Goal: Task Accomplishment & Management: Use online tool/utility

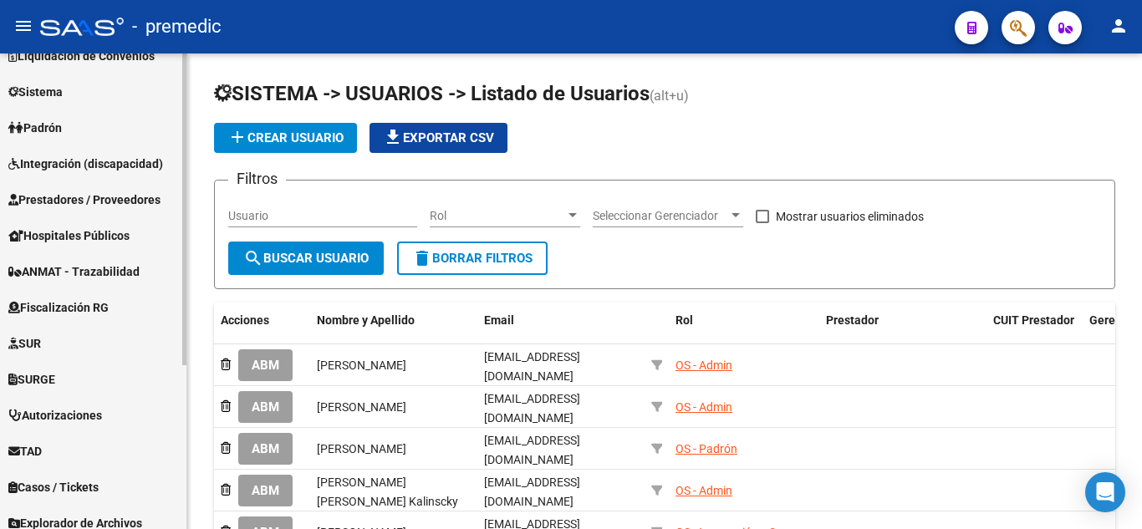
scroll to position [167, 0]
click at [118, 309] on link "Fiscalización RG" at bounding box center [93, 306] width 186 height 36
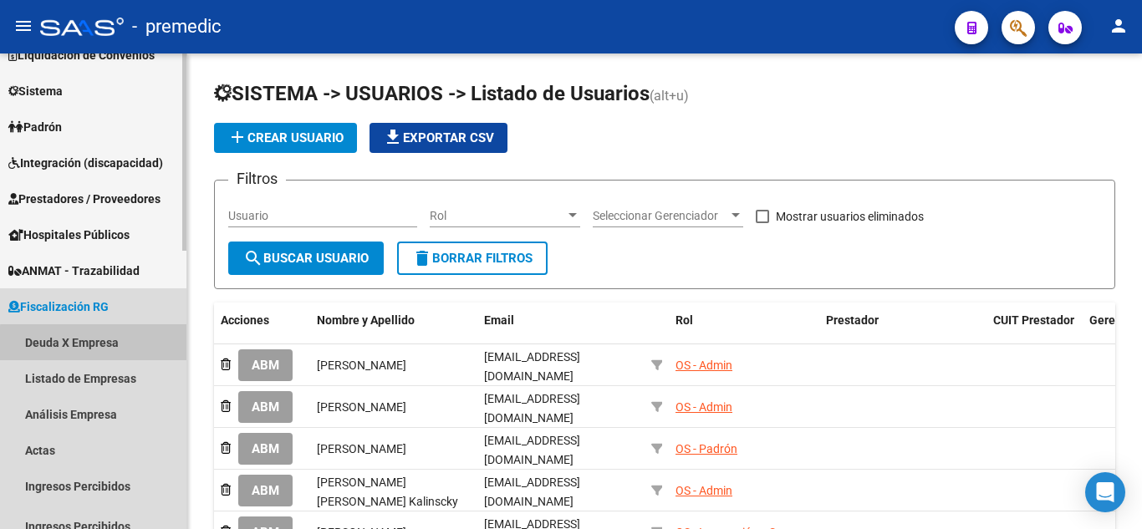
click at [94, 344] on link "Deuda X Empresa" at bounding box center [93, 342] width 186 height 36
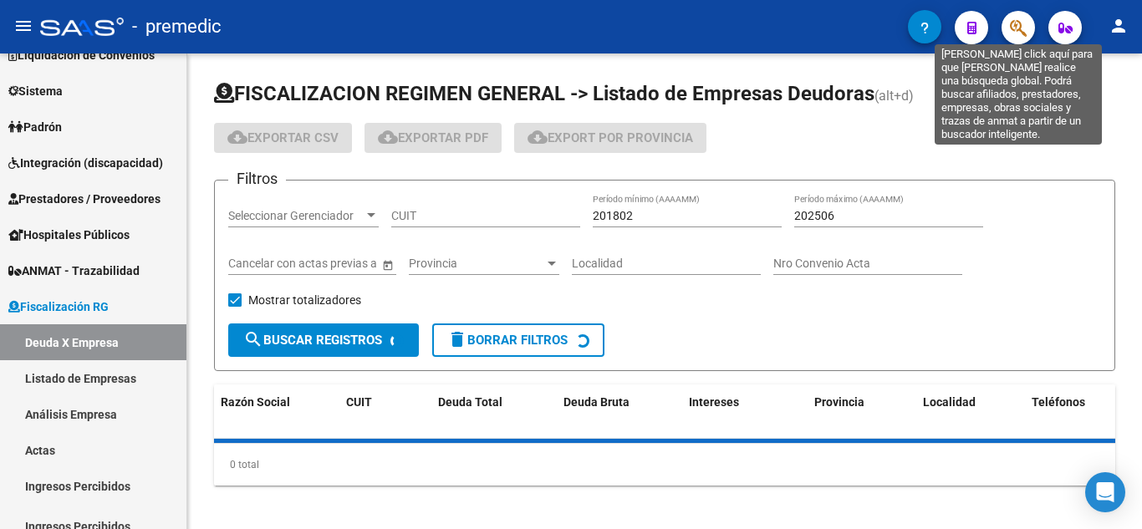
click at [1015, 28] on icon "button" at bounding box center [1018, 27] width 17 height 19
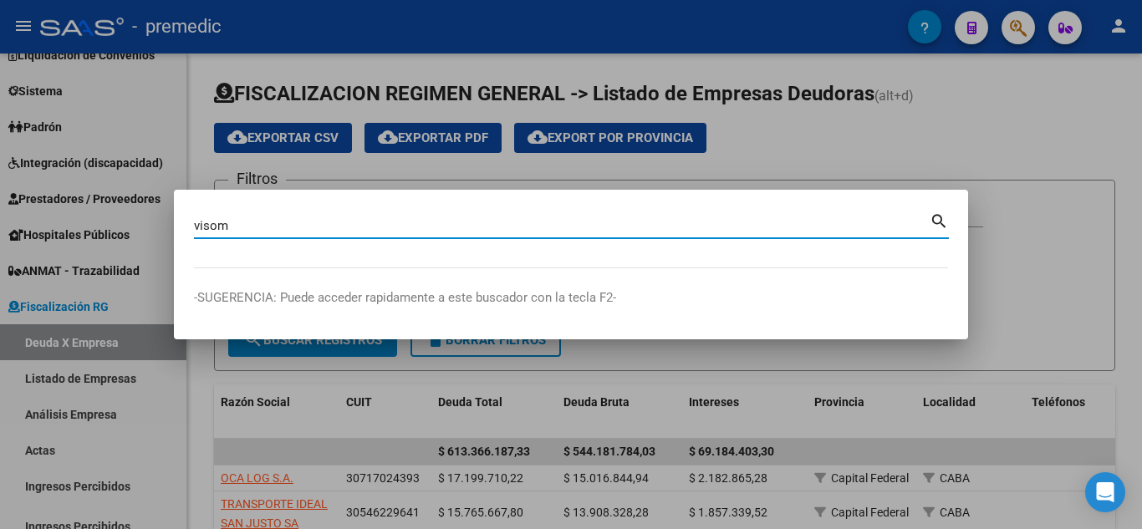
type input "visom"
click at [935, 224] on mat-icon "search" at bounding box center [939, 220] width 19 height 20
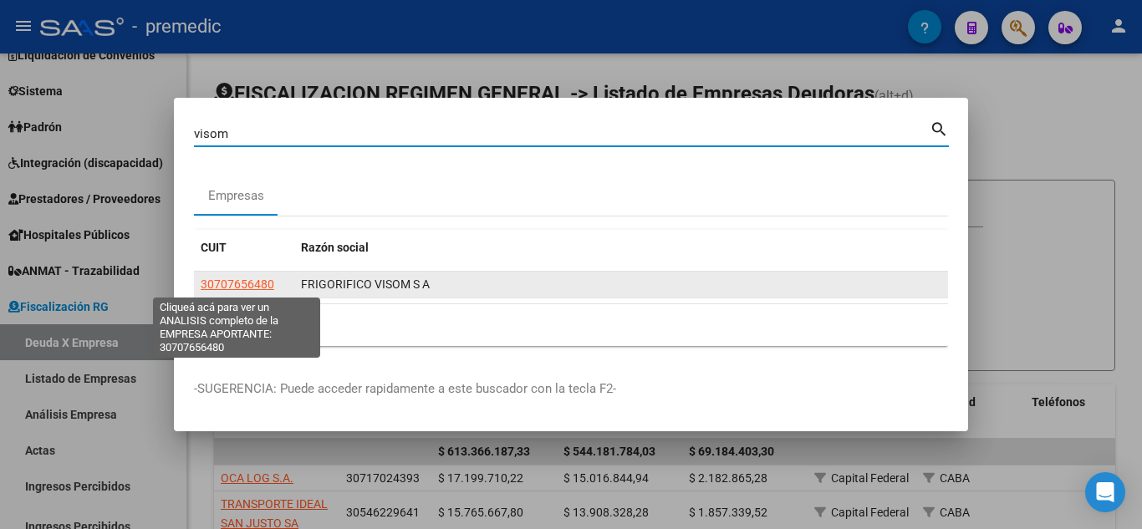
click at [235, 283] on span "30707656480" at bounding box center [238, 284] width 74 height 13
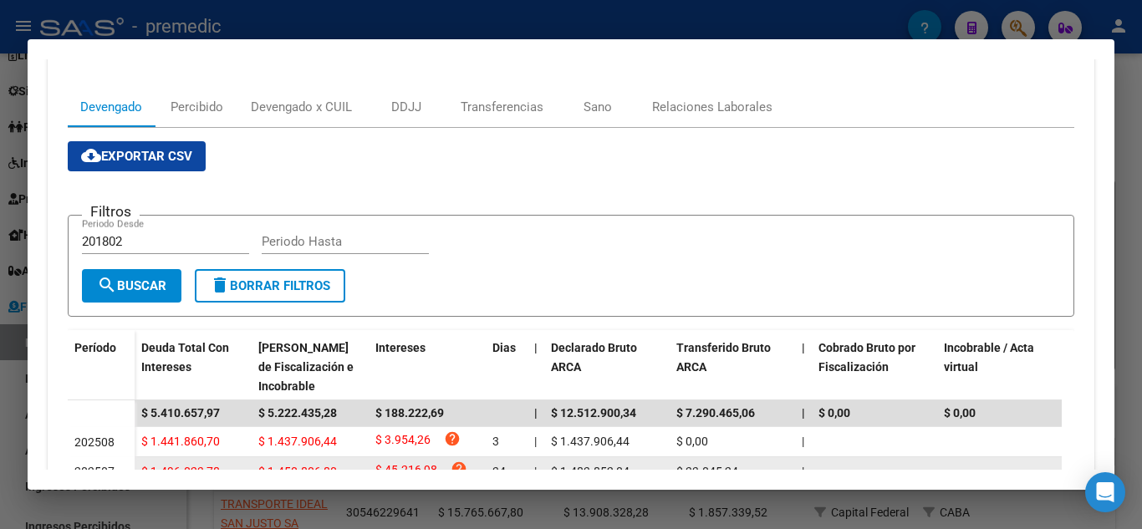
scroll to position [167, 0]
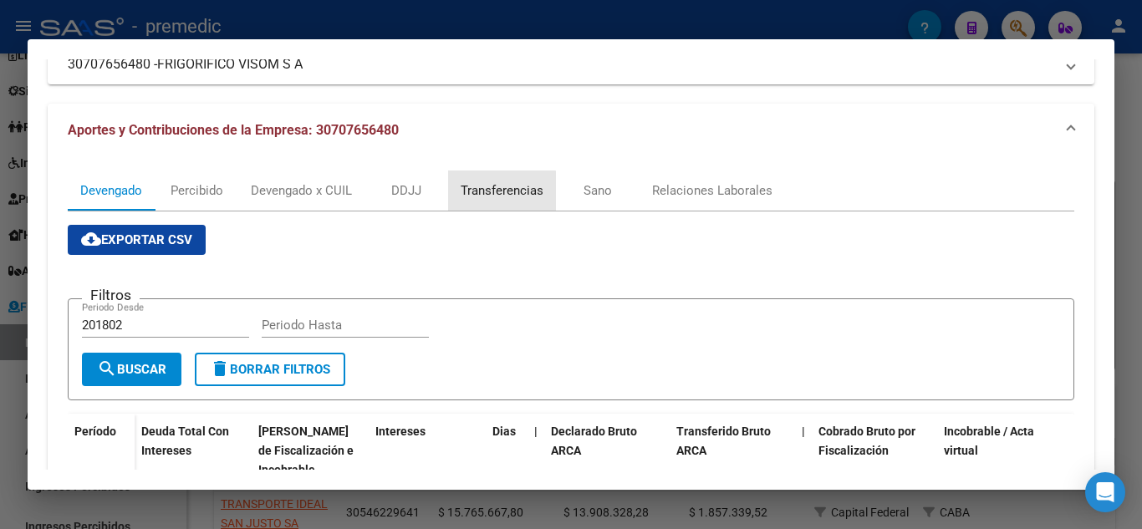
click at [482, 199] on div "Transferencias" at bounding box center [502, 190] width 83 height 18
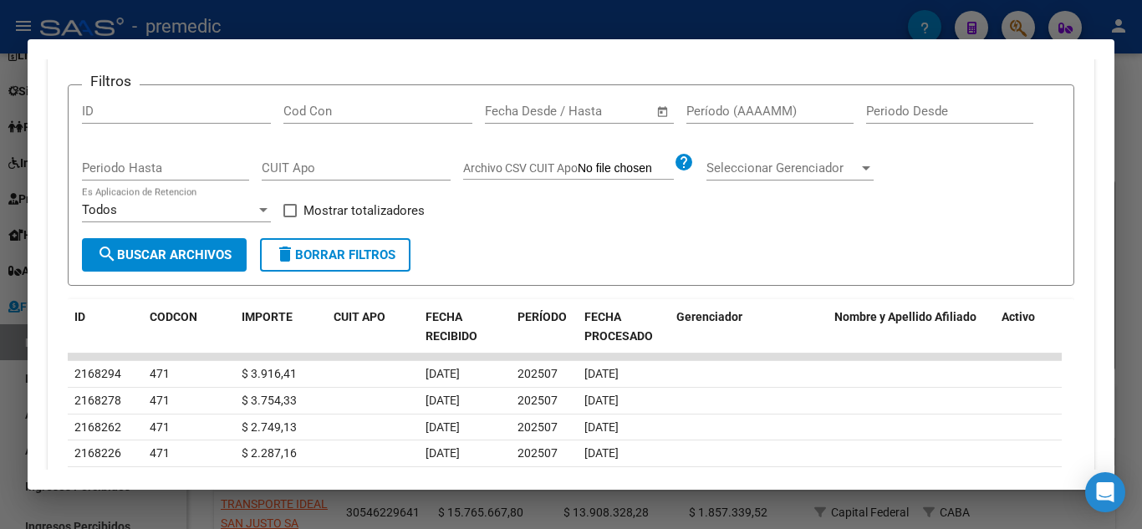
scroll to position [548, 0]
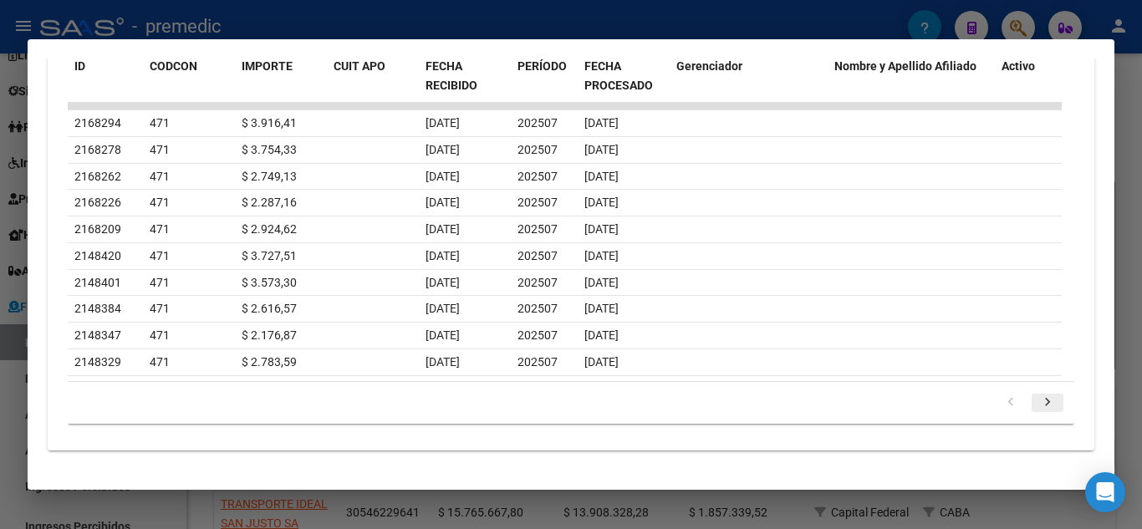
click at [1037, 400] on icon "go to next page" at bounding box center [1048, 405] width 22 height 20
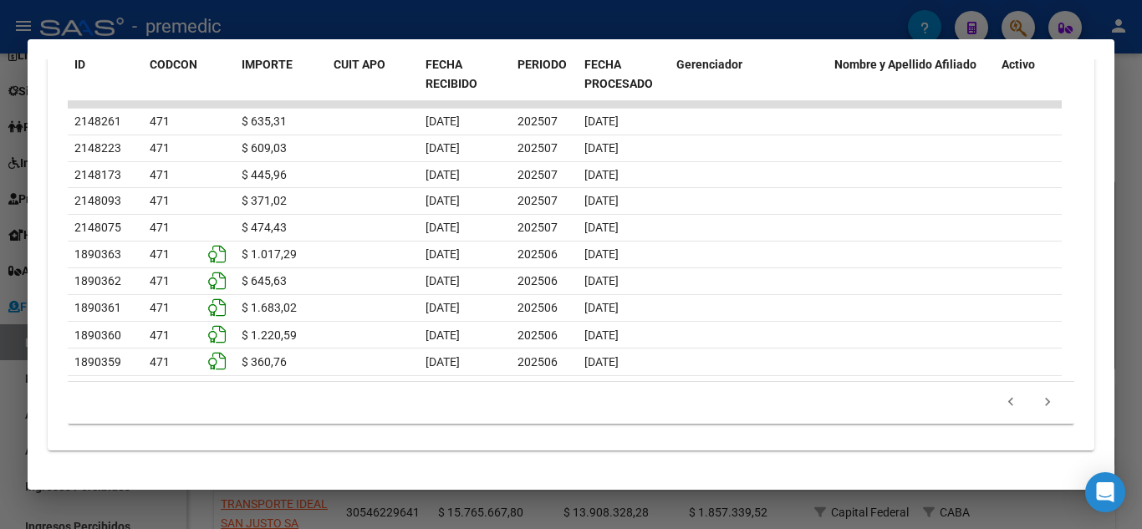
scroll to position [632, 0]
click at [1039, 407] on icon "go to next page" at bounding box center [1048, 406] width 22 height 20
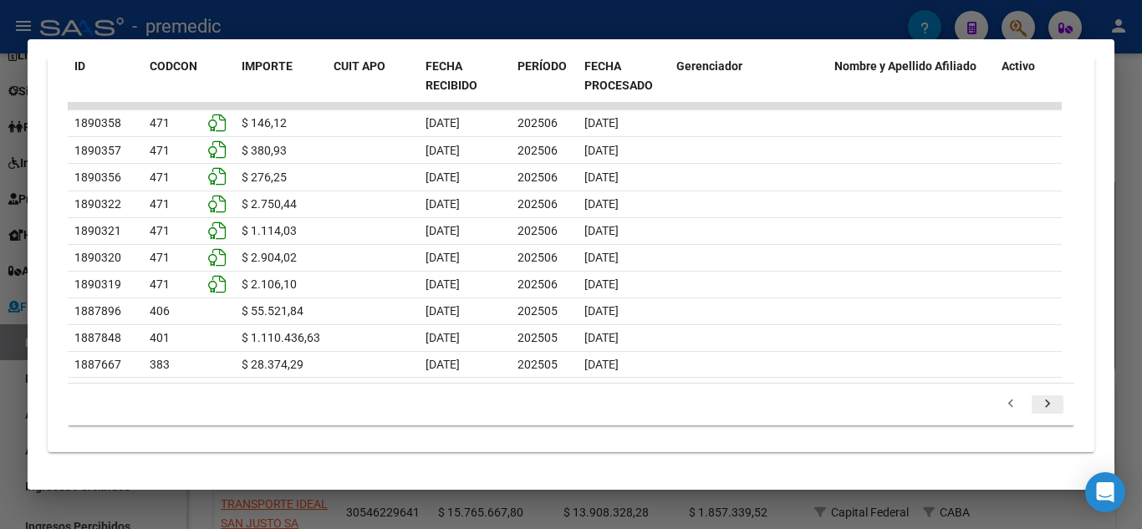
click at [1038, 407] on icon "go to next page" at bounding box center [1048, 406] width 22 height 20
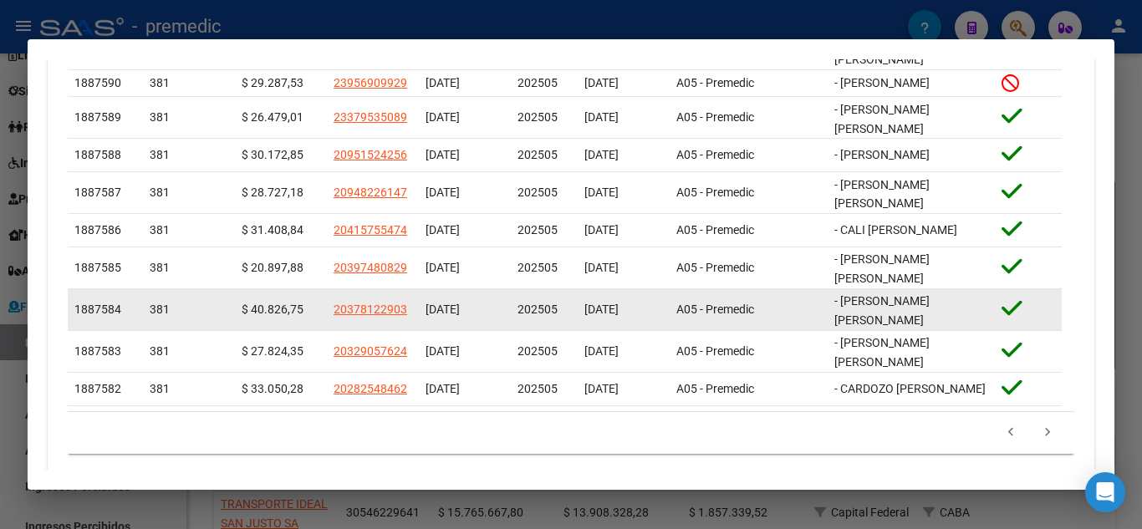
scroll to position [724, 0]
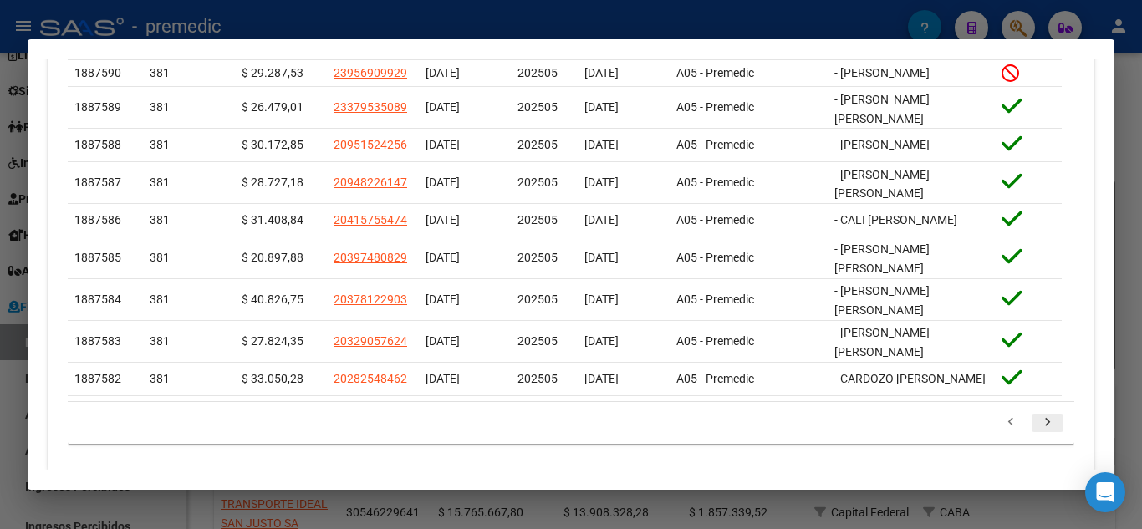
click at [1037, 415] on icon "go to next page" at bounding box center [1048, 425] width 22 height 20
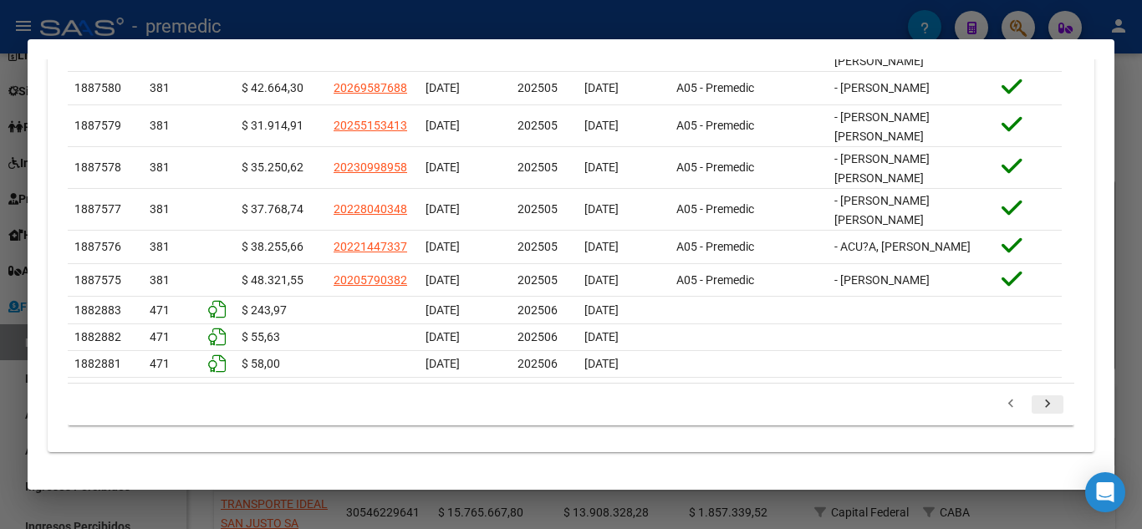
click at [1037, 400] on icon "go to next page" at bounding box center [1048, 406] width 22 height 20
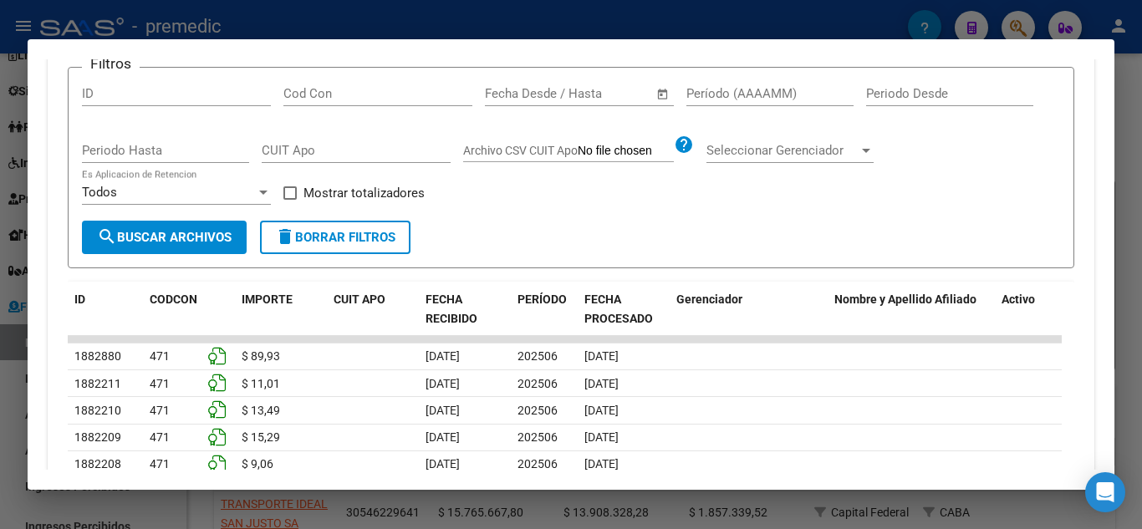
scroll to position [639, 0]
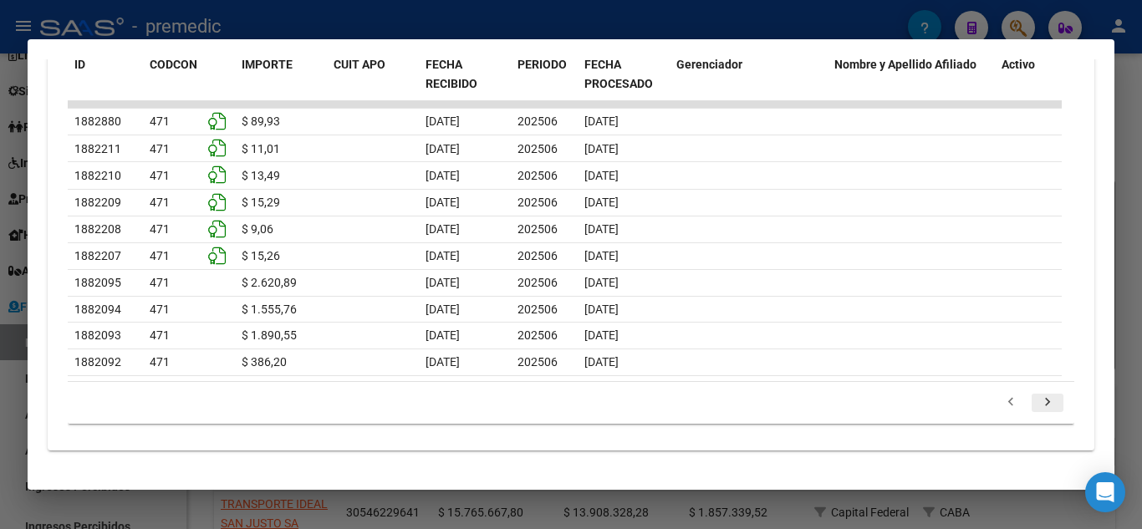
click at [1037, 399] on icon "go to next page" at bounding box center [1048, 405] width 22 height 20
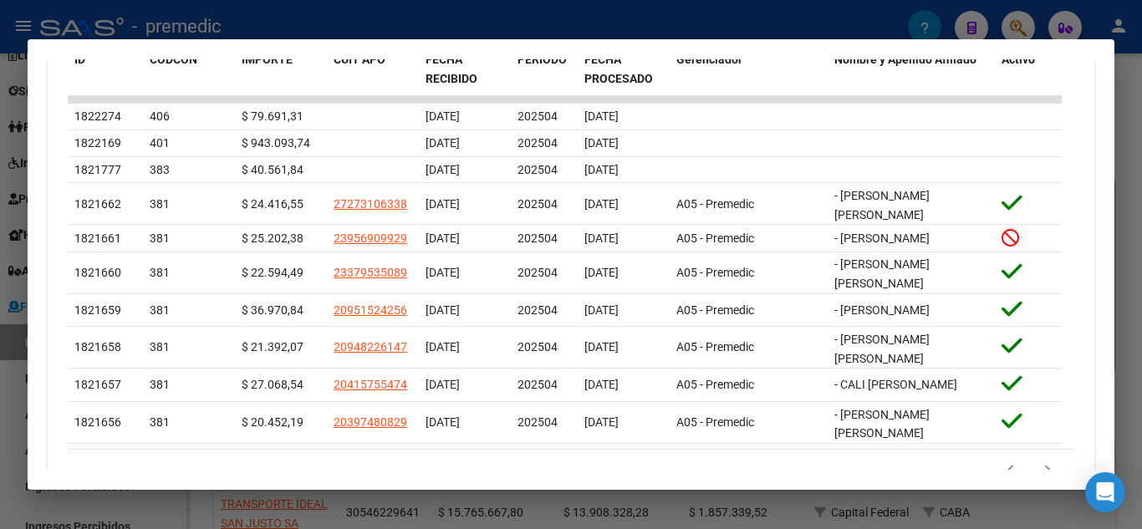
click at [1133, 193] on div at bounding box center [571, 264] width 1142 height 529
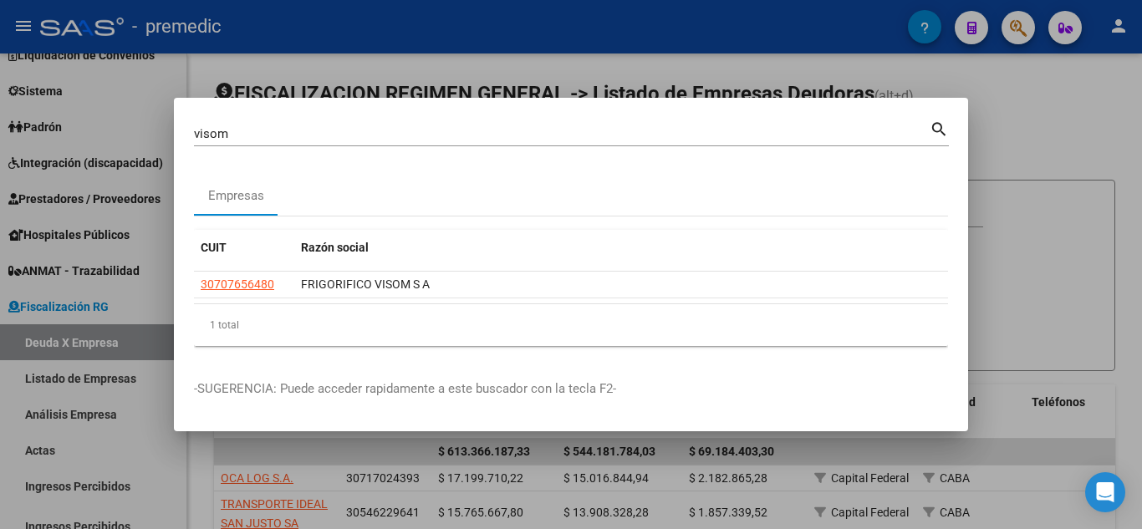
click at [1000, 136] on div at bounding box center [571, 264] width 1142 height 529
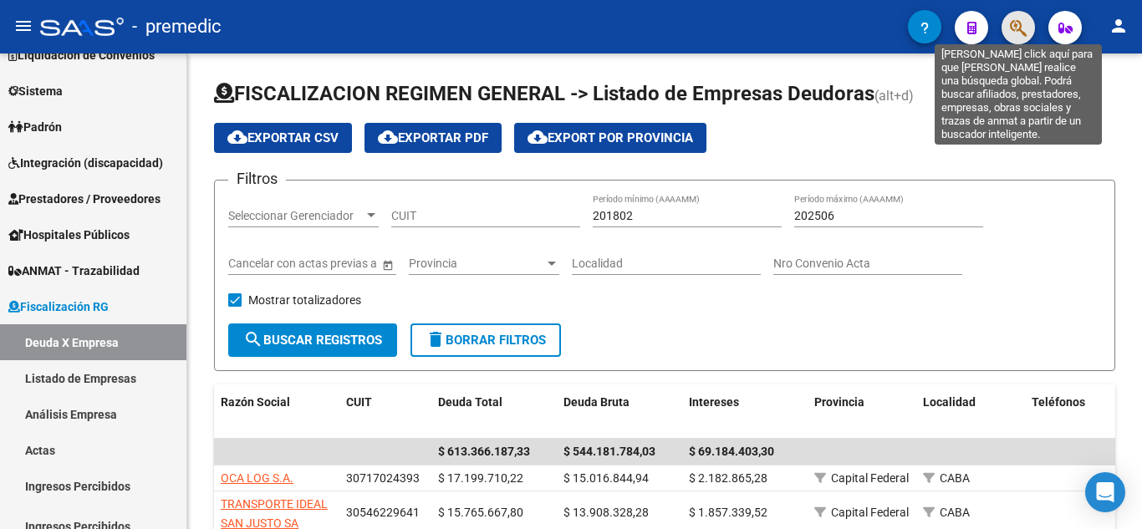
click at [1011, 26] on icon "button" at bounding box center [1018, 27] width 17 height 19
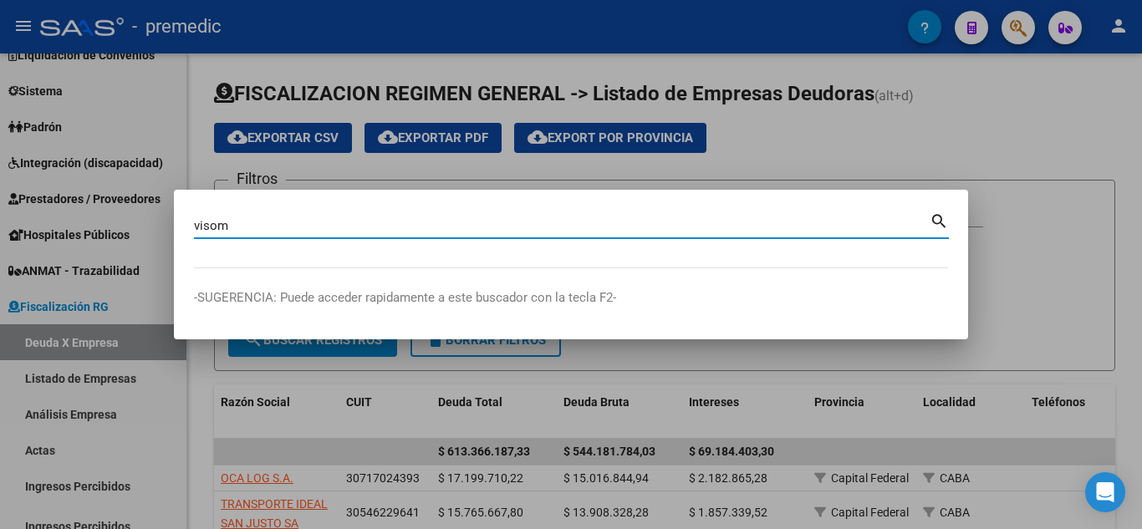
type input "visom"
click at [937, 223] on mat-icon "search" at bounding box center [939, 220] width 19 height 20
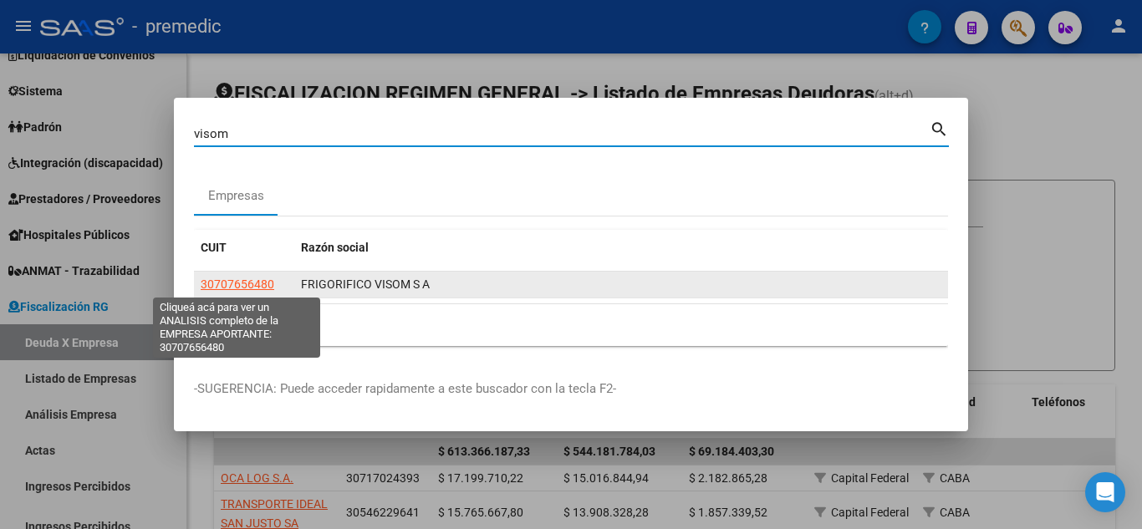
click at [245, 285] on span "30707656480" at bounding box center [238, 284] width 74 height 13
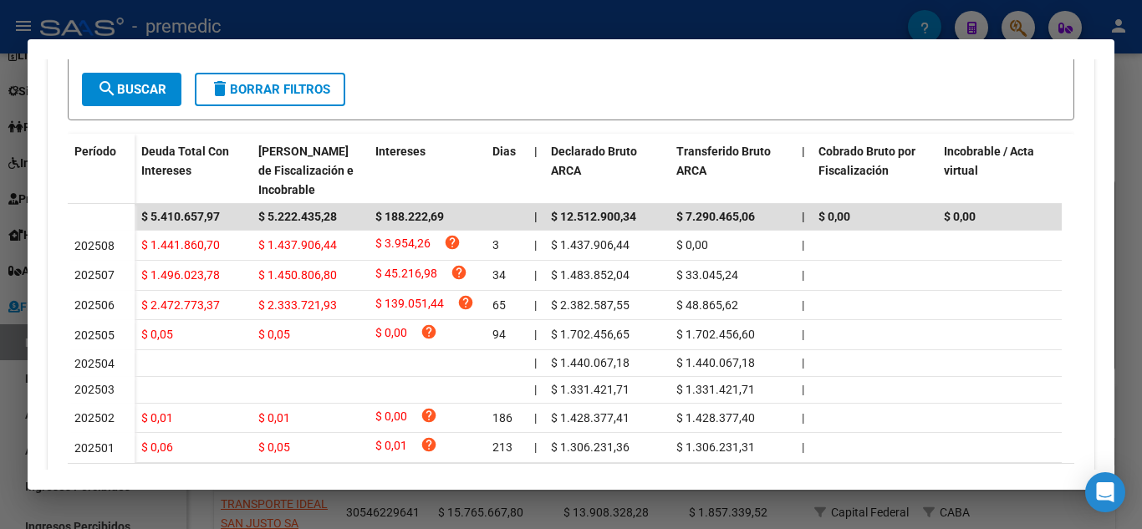
scroll to position [502, 0]
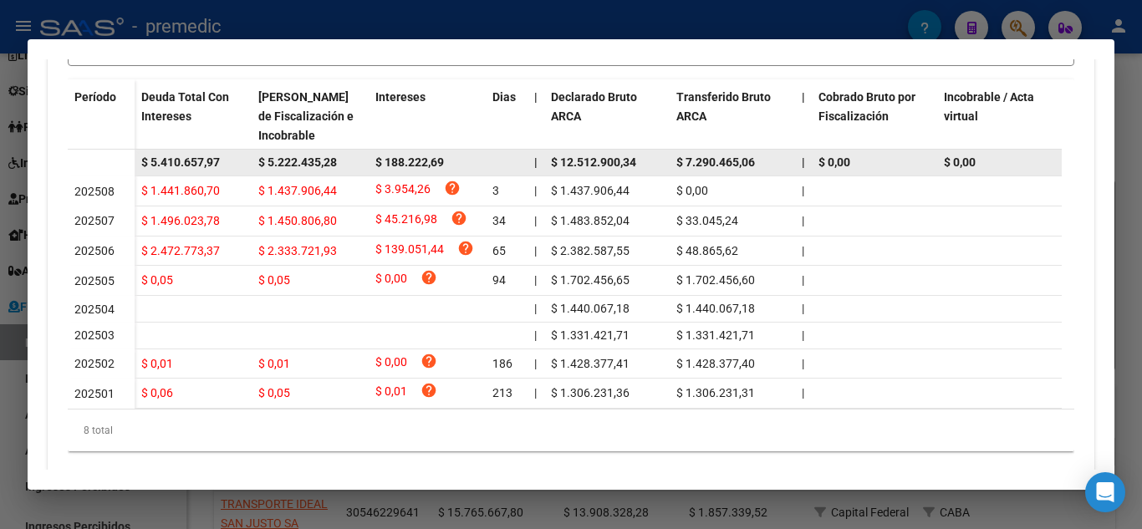
drag, startPoint x: 146, startPoint y: 159, endPoint x: 227, endPoint y: 159, distance: 80.3
click at [227, 159] on div "$ 5.410.657,97" at bounding box center [193, 162] width 104 height 19
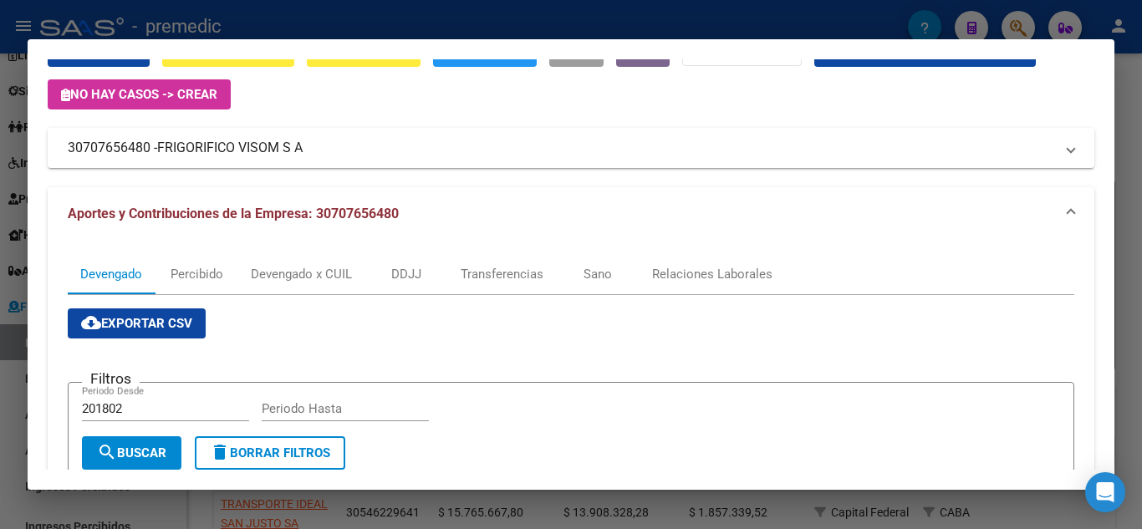
scroll to position [0, 0]
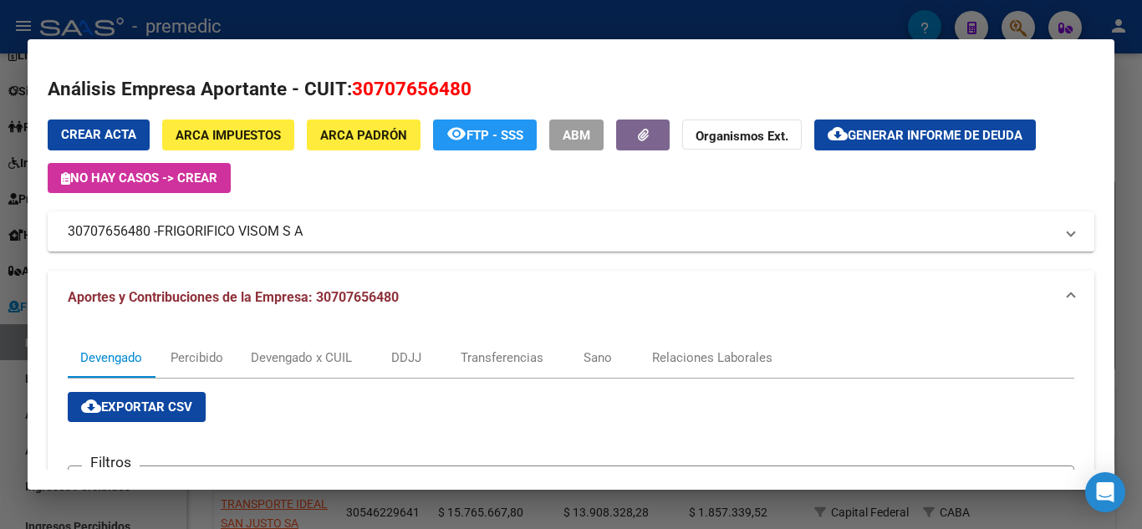
click at [1141, 187] on div at bounding box center [571, 264] width 1142 height 529
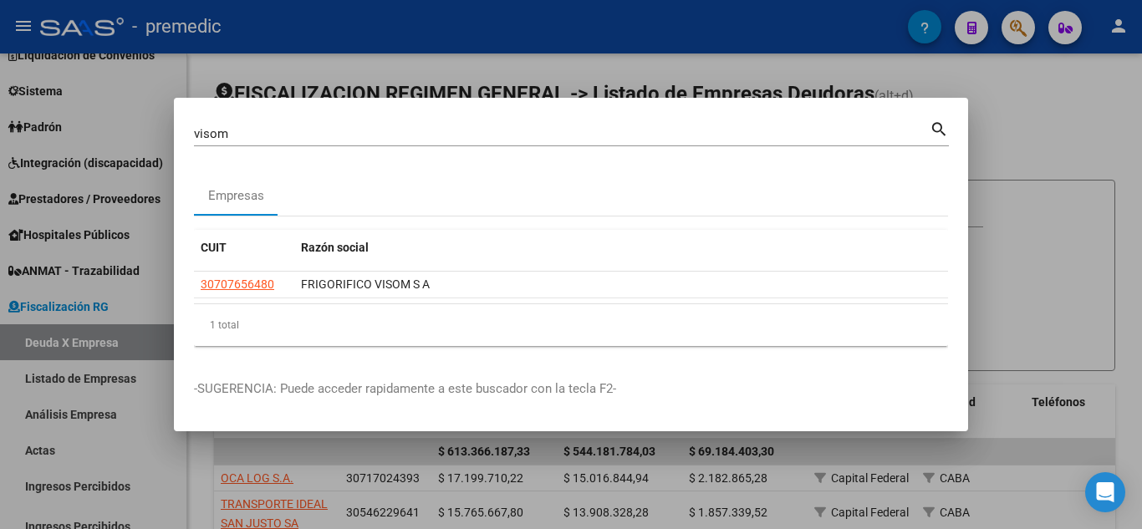
click at [1140, 187] on div at bounding box center [571, 264] width 1142 height 529
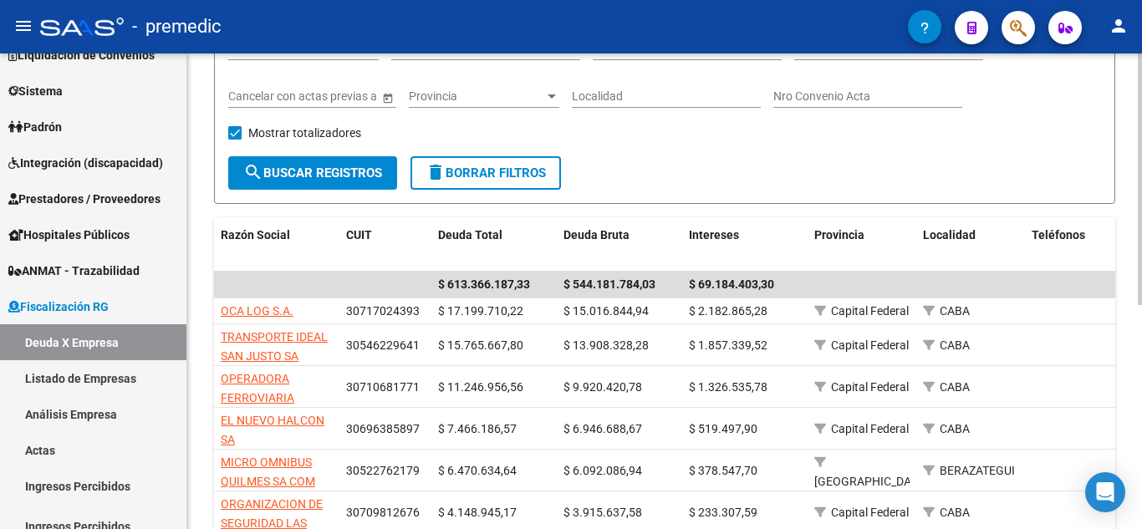
scroll to position [84, 0]
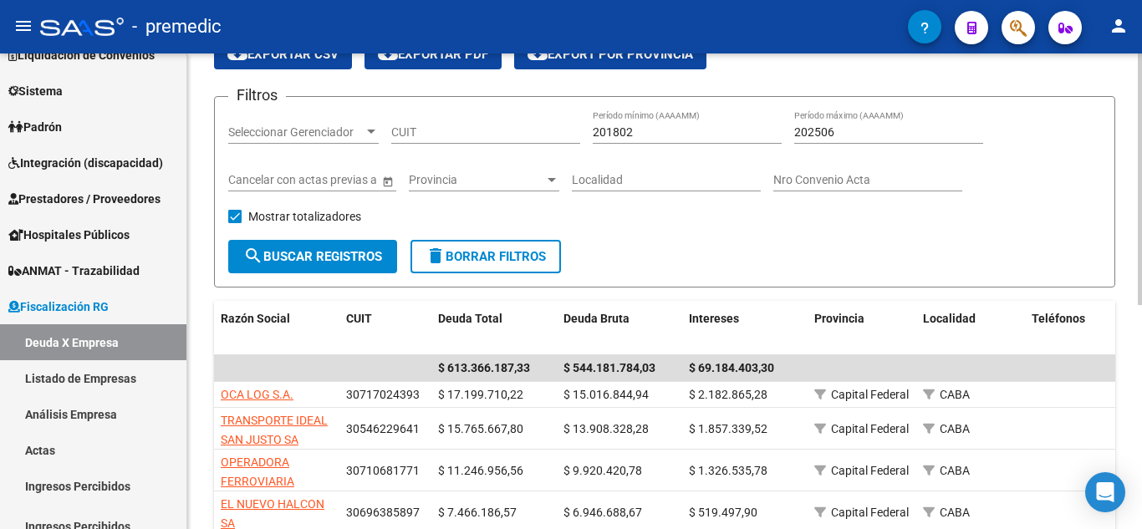
click at [486, 132] on input "CUIT" at bounding box center [485, 132] width 189 height 14
click at [1028, 27] on button "button" at bounding box center [1018, 27] width 33 height 33
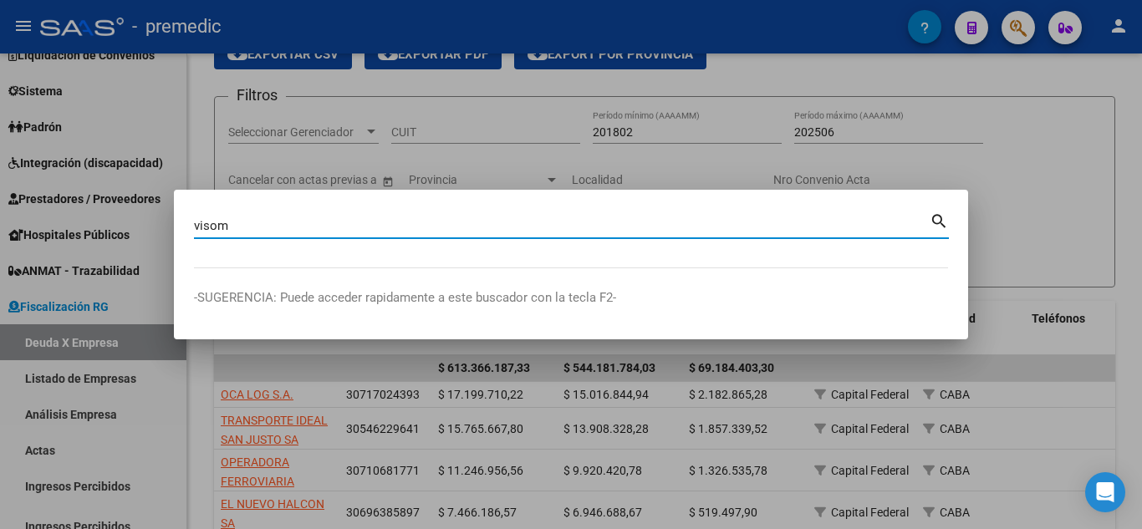
type input "visom"
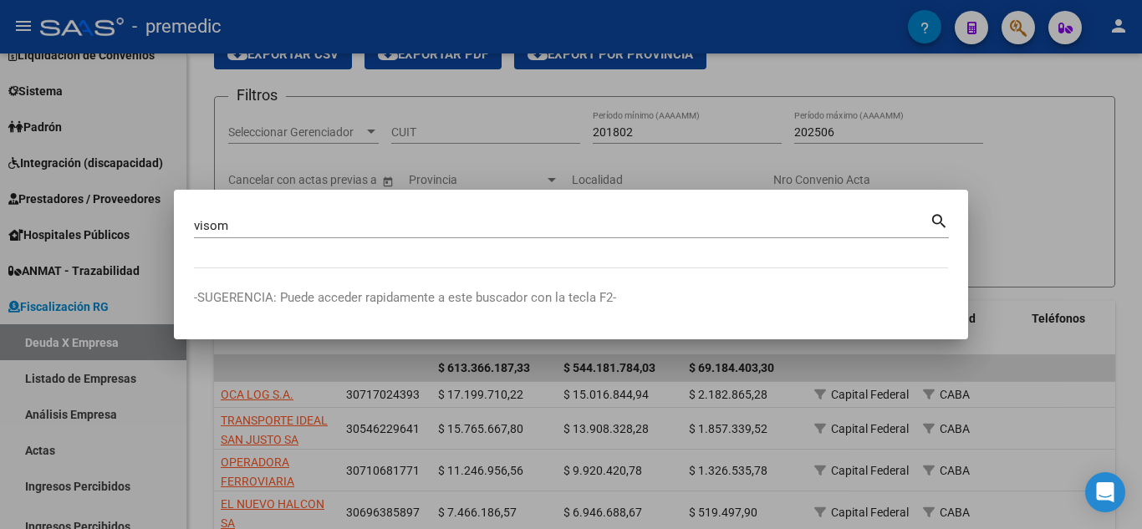
click at [930, 225] on mat-icon "search" at bounding box center [939, 220] width 19 height 20
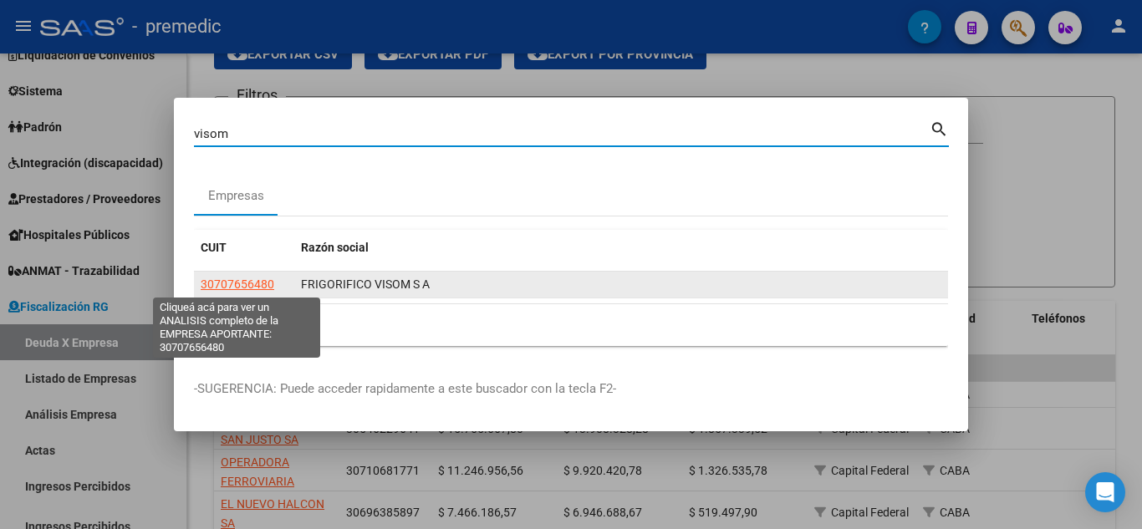
click at [203, 283] on span "30707656480" at bounding box center [238, 284] width 74 height 13
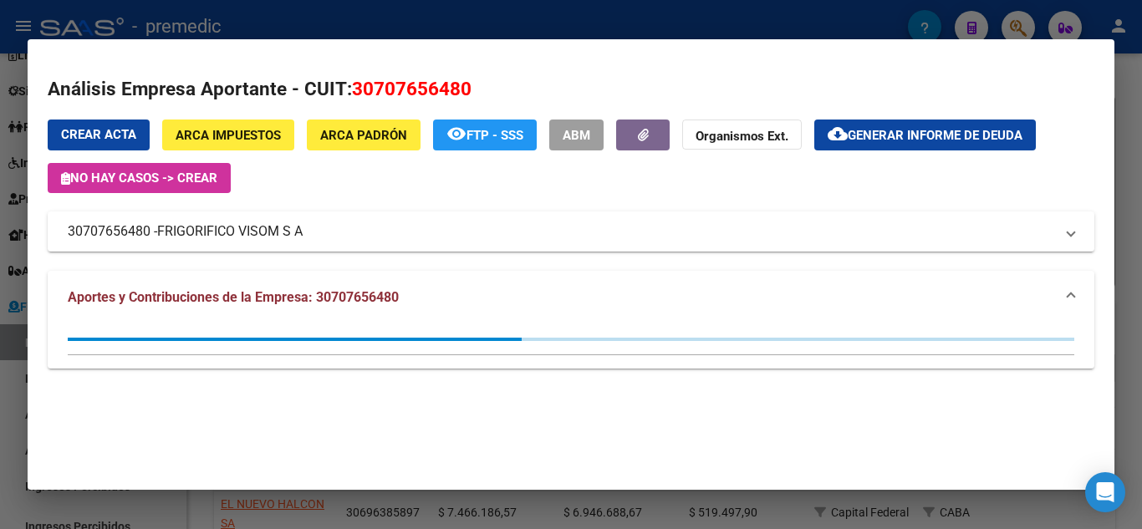
drag, startPoint x: 354, startPoint y: 85, endPoint x: 644, endPoint y: 90, distance: 290.2
click at [644, 90] on h2 "Análisis Empresa Aportante - CUIT: 30707656480" at bounding box center [571, 89] width 1047 height 28
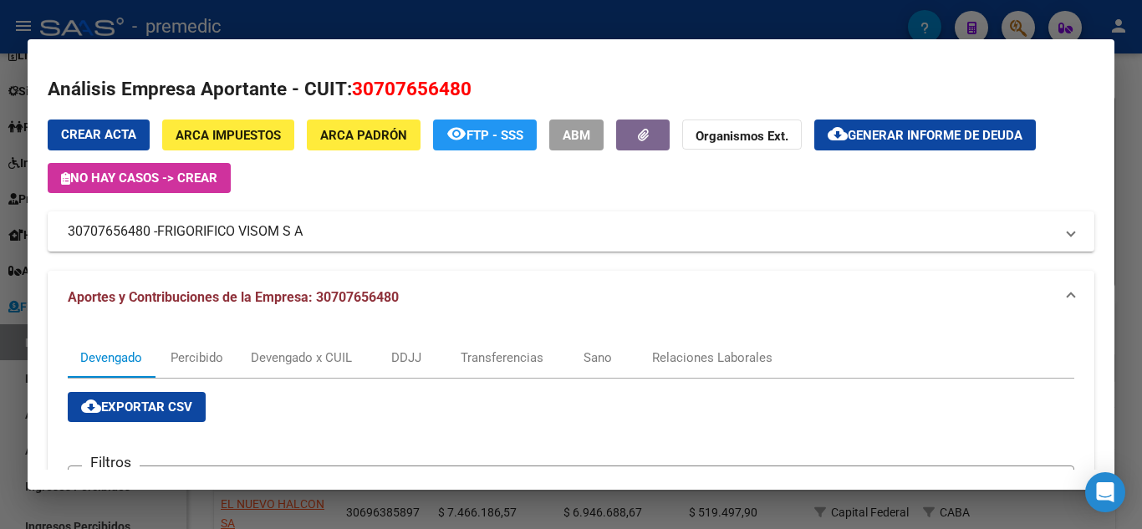
copy span "30707656480"
click at [1138, 188] on div at bounding box center [571, 264] width 1142 height 529
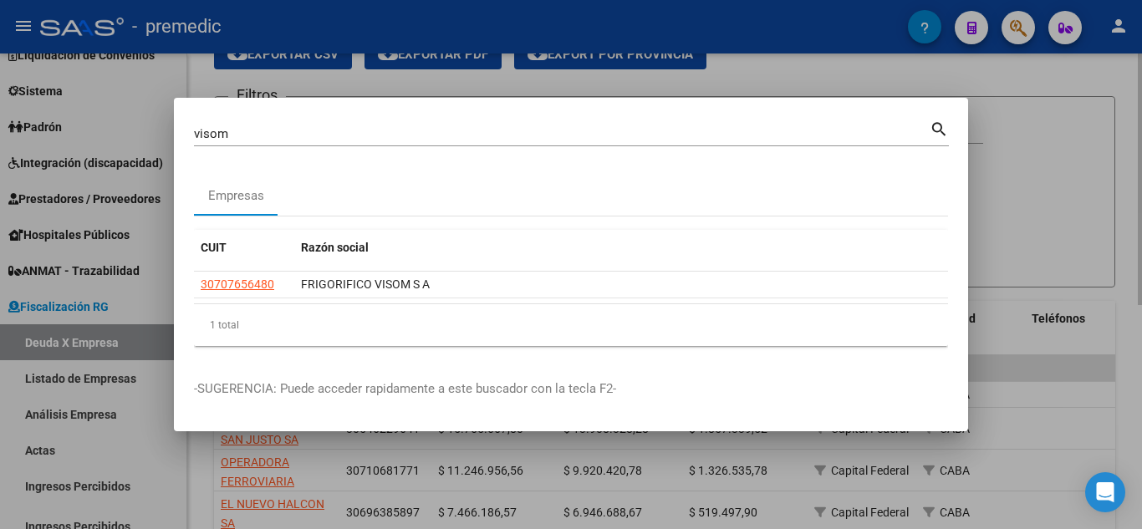
click at [1133, 189] on div at bounding box center [571, 264] width 1142 height 529
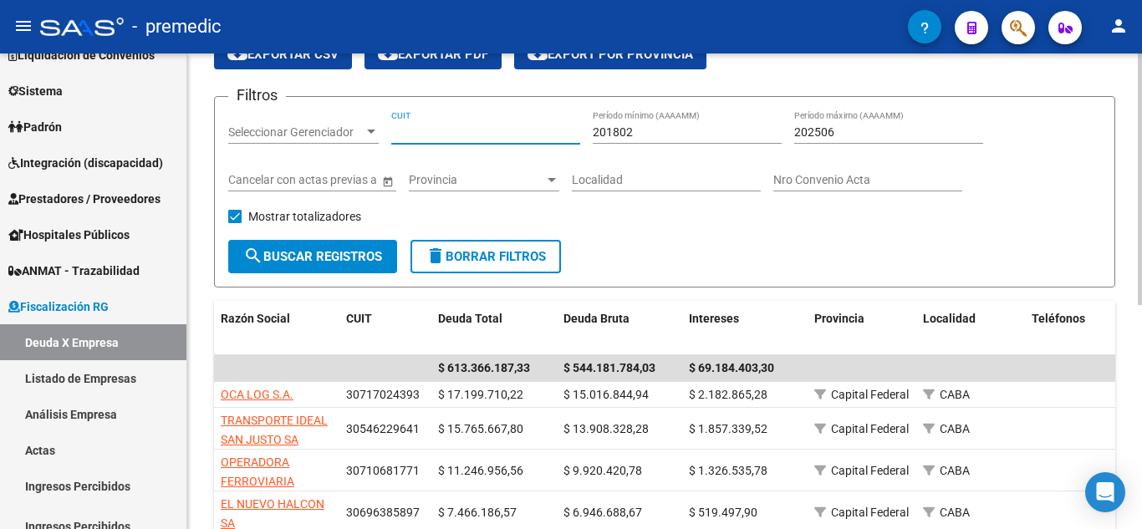
click at [485, 127] on input "CUIT" at bounding box center [485, 132] width 189 height 14
paste input "30-70765648-0"
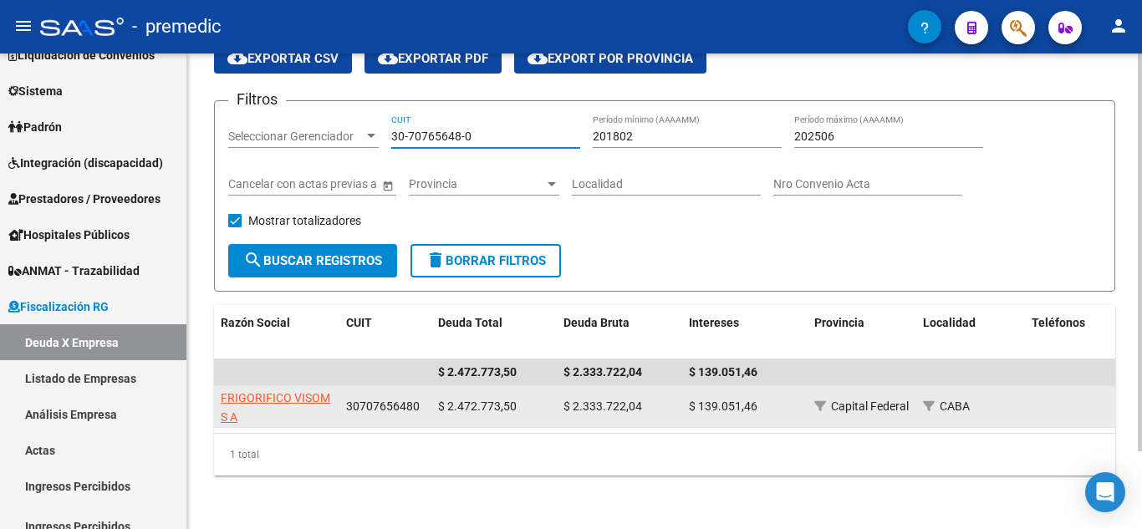
type input "30-70765648-0"
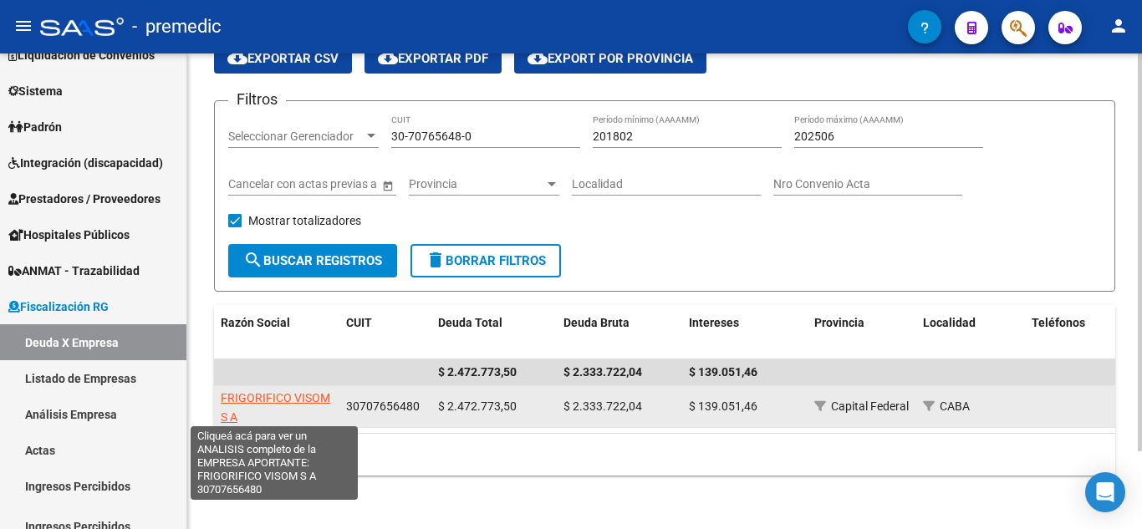
click at [266, 391] on span "FRIGORIFICO VISOM S A" at bounding box center [276, 407] width 110 height 33
click at [288, 396] on span "FRIGORIFICO VISOM S A" at bounding box center [276, 407] width 110 height 33
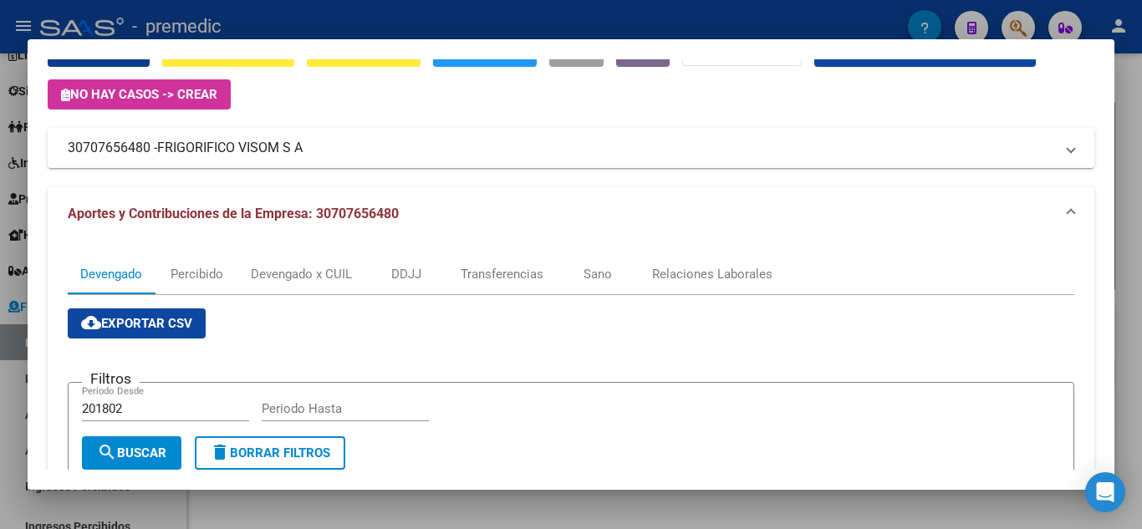
scroll to position [0, 0]
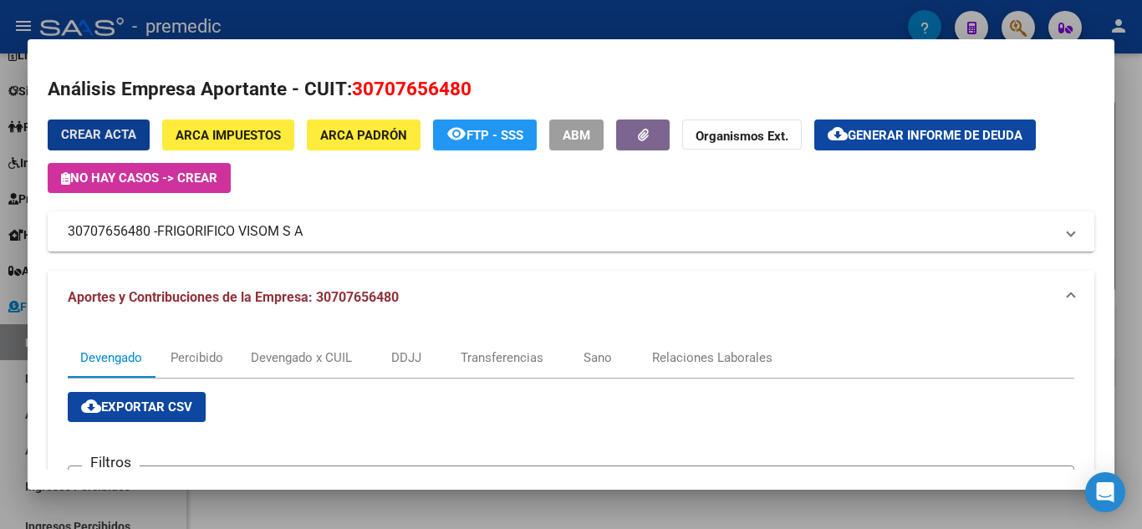
click at [887, 124] on button "cloud_download Generar informe de deuda" at bounding box center [925, 135] width 222 height 31
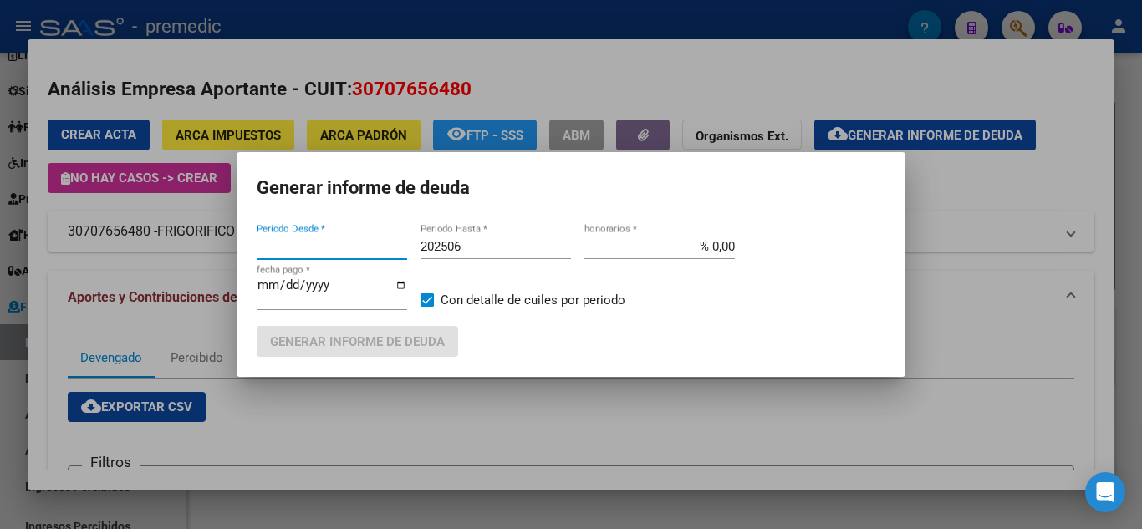
type input "201802"
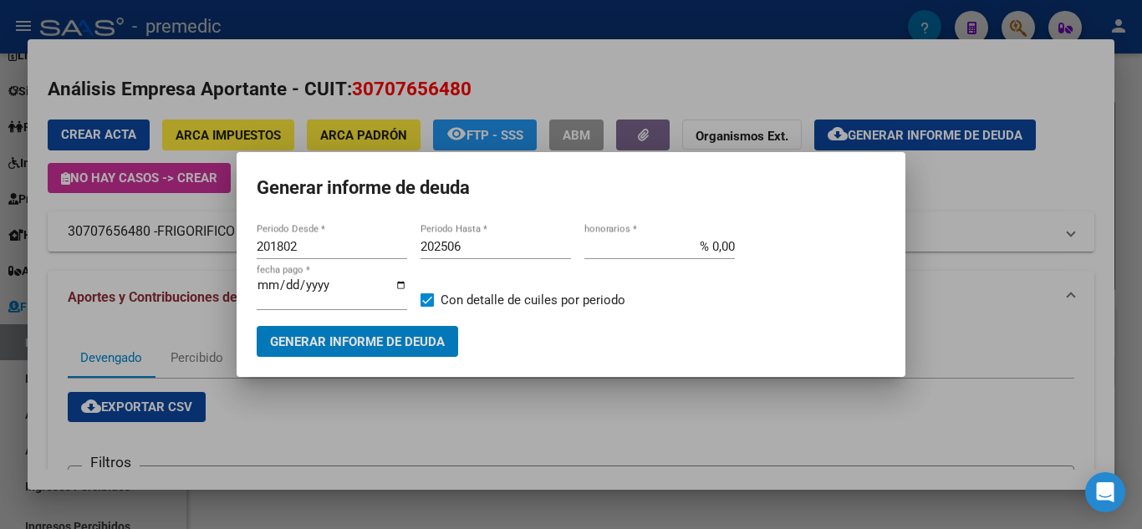
click at [335, 246] on input "201802" at bounding box center [332, 246] width 150 height 15
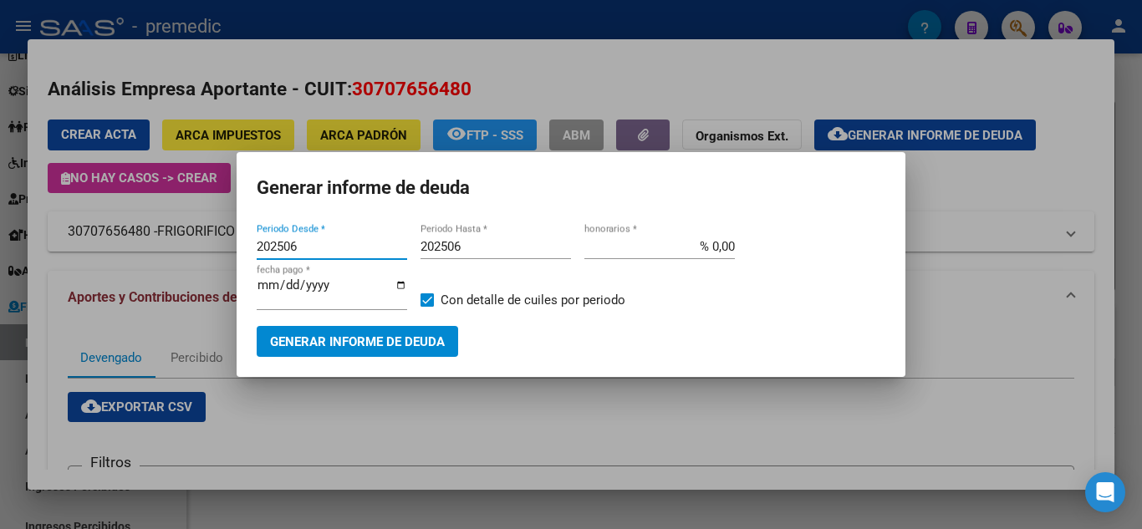
type input "202506"
click at [518, 252] on input "202506" at bounding box center [496, 246] width 150 height 15
type input "202508"
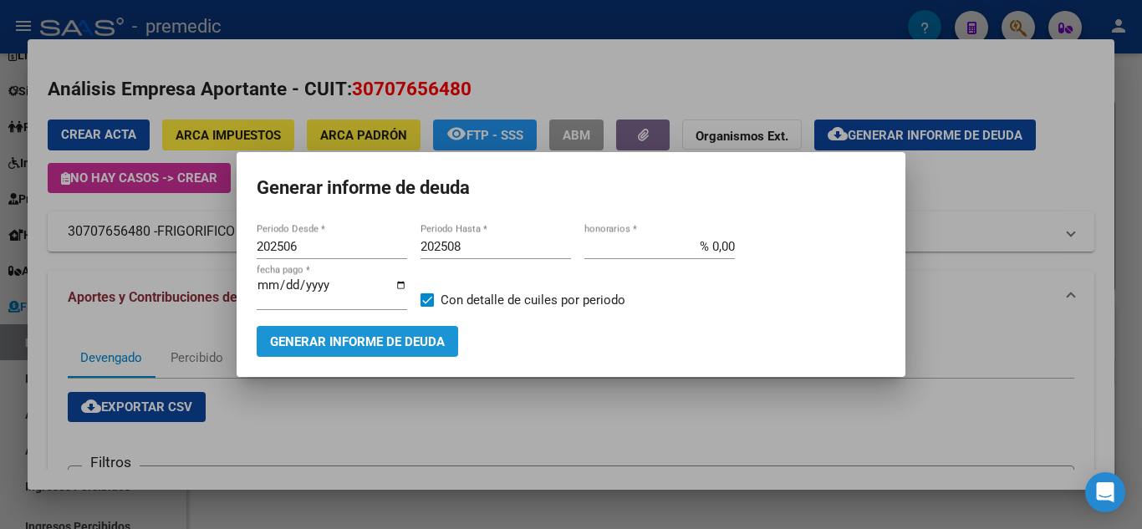
click at [369, 349] on span "Generar informe de deuda" at bounding box center [357, 341] width 175 height 15
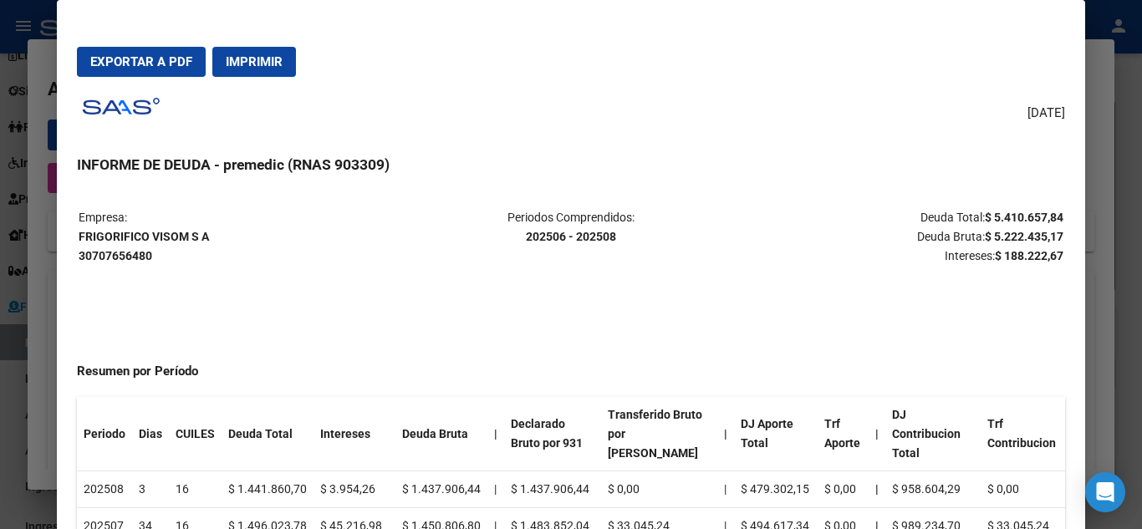
click at [1132, 66] on div at bounding box center [571, 264] width 1142 height 529
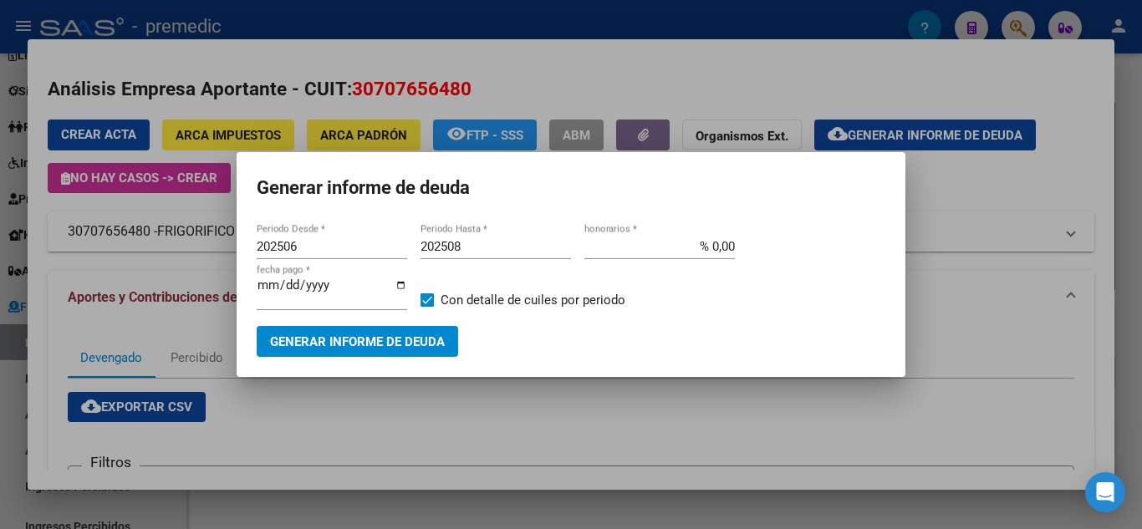
click at [1028, 244] on div at bounding box center [571, 264] width 1142 height 529
